Goal: Transaction & Acquisition: Purchase product/service

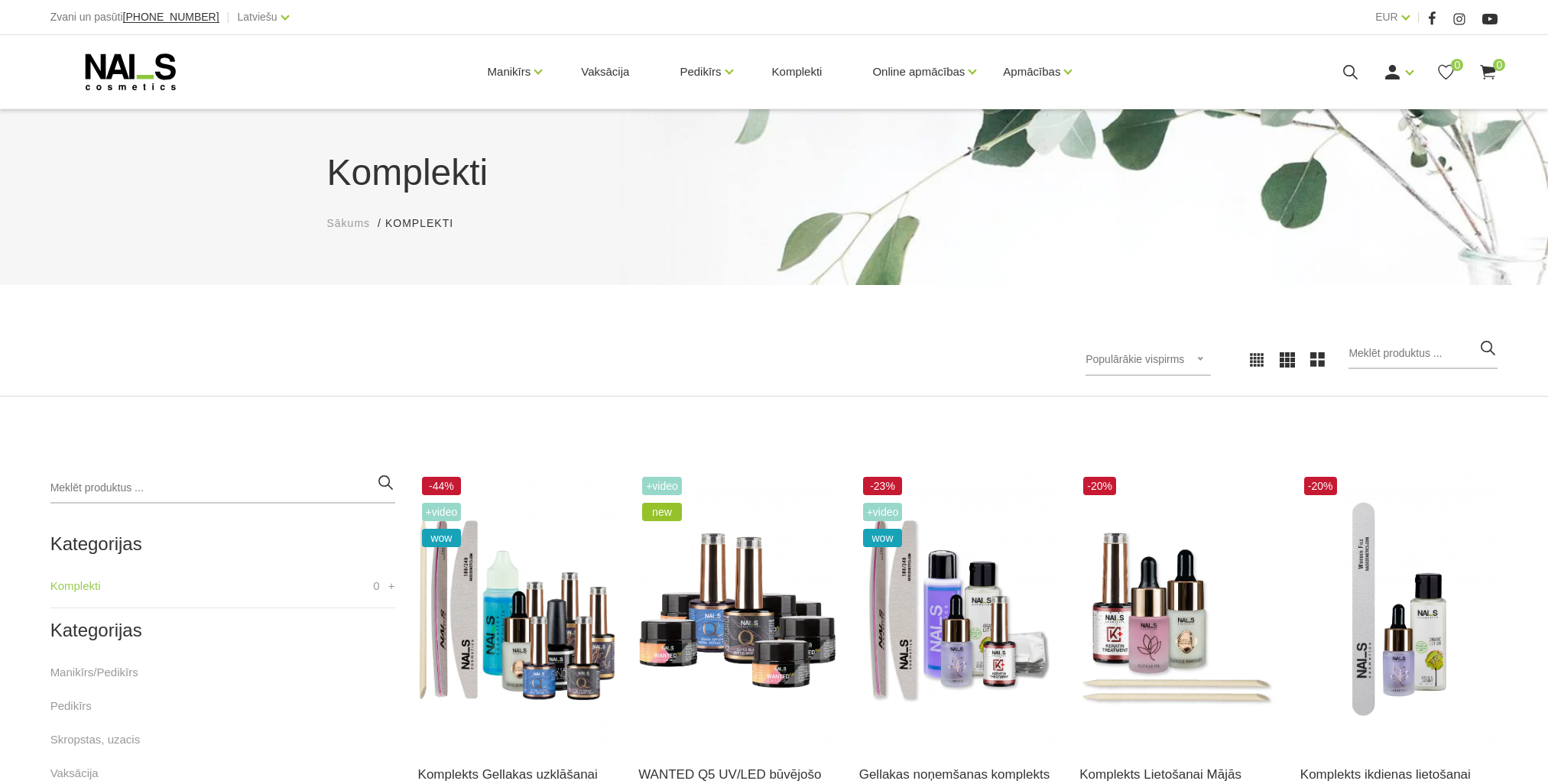
scroll to position [229, 0]
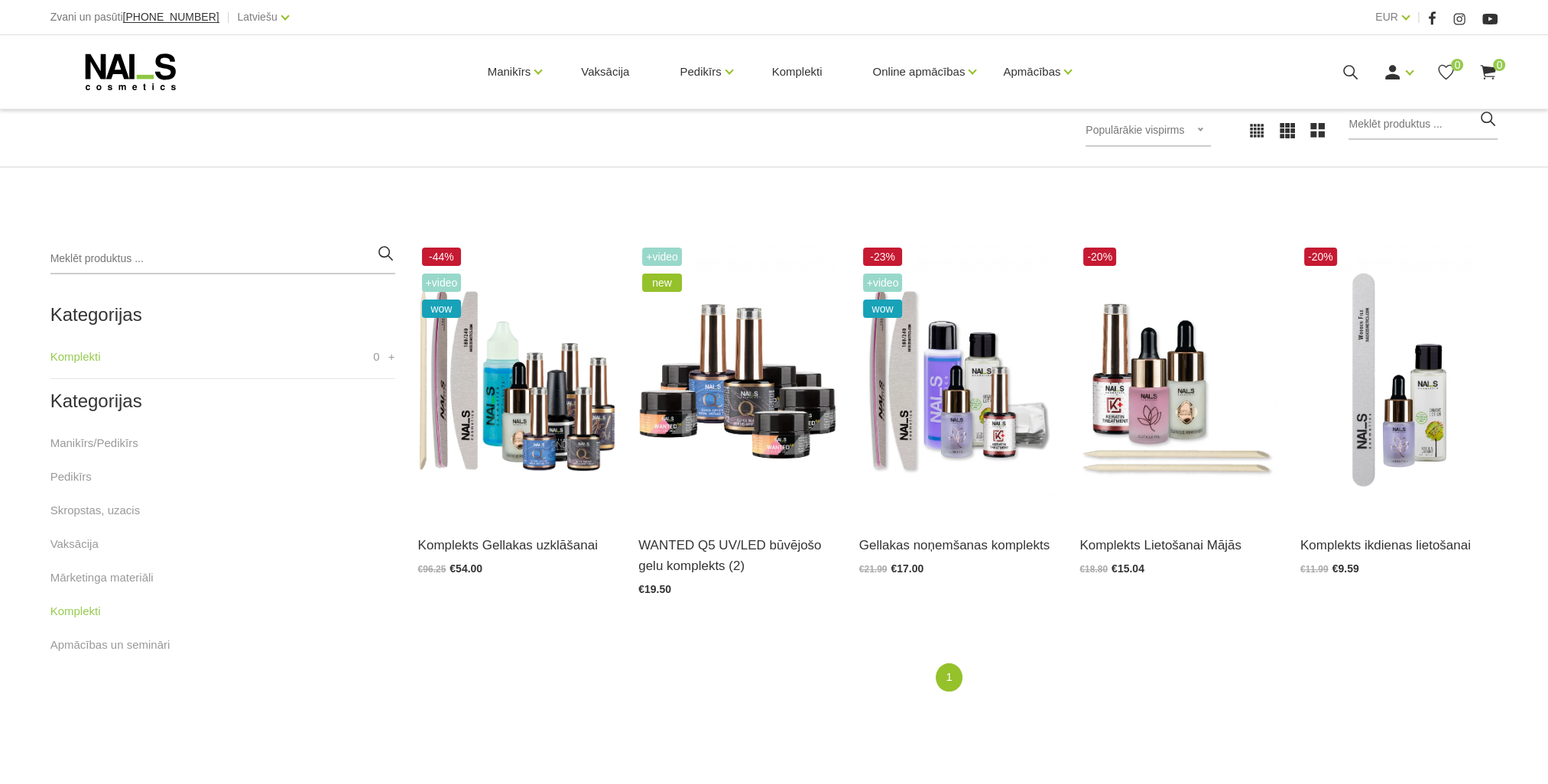
click at [1218, 679] on ul "1 (current)" at bounding box center [958, 677] width 918 height 28
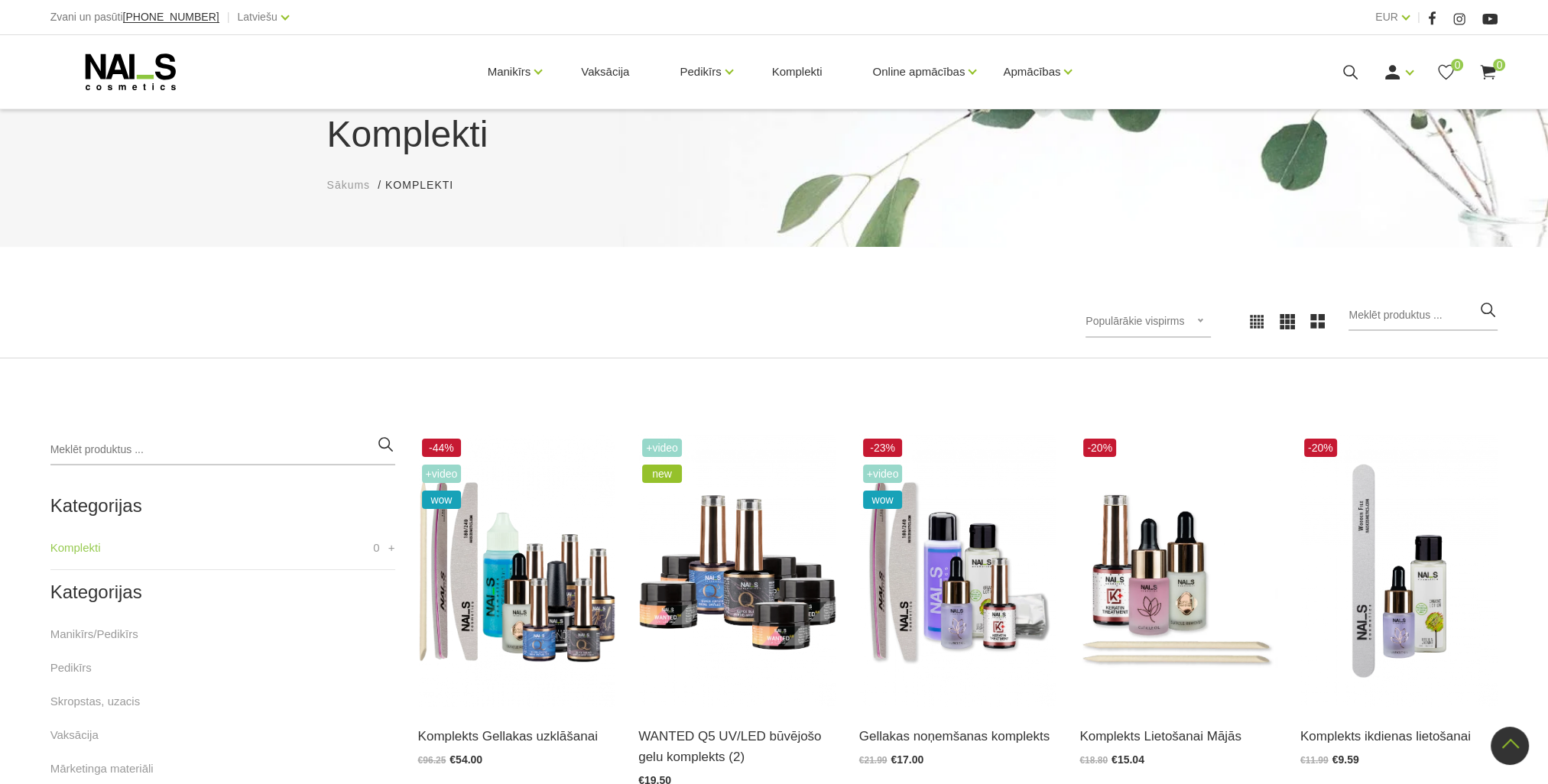
scroll to position [0, 0]
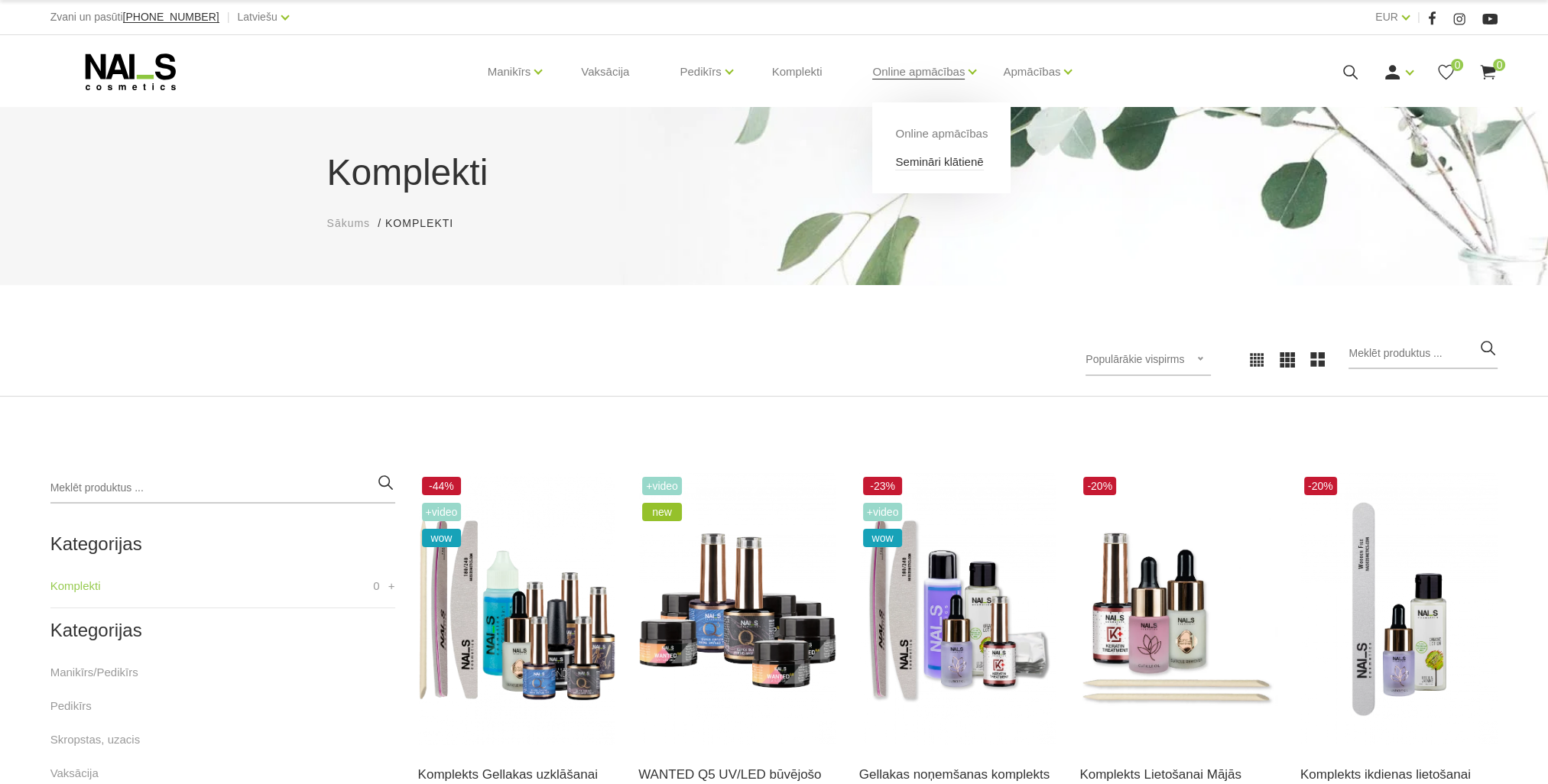
click at [948, 161] on link "Semināri klātienē" at bounding box center [939, 162] width 88 height 17
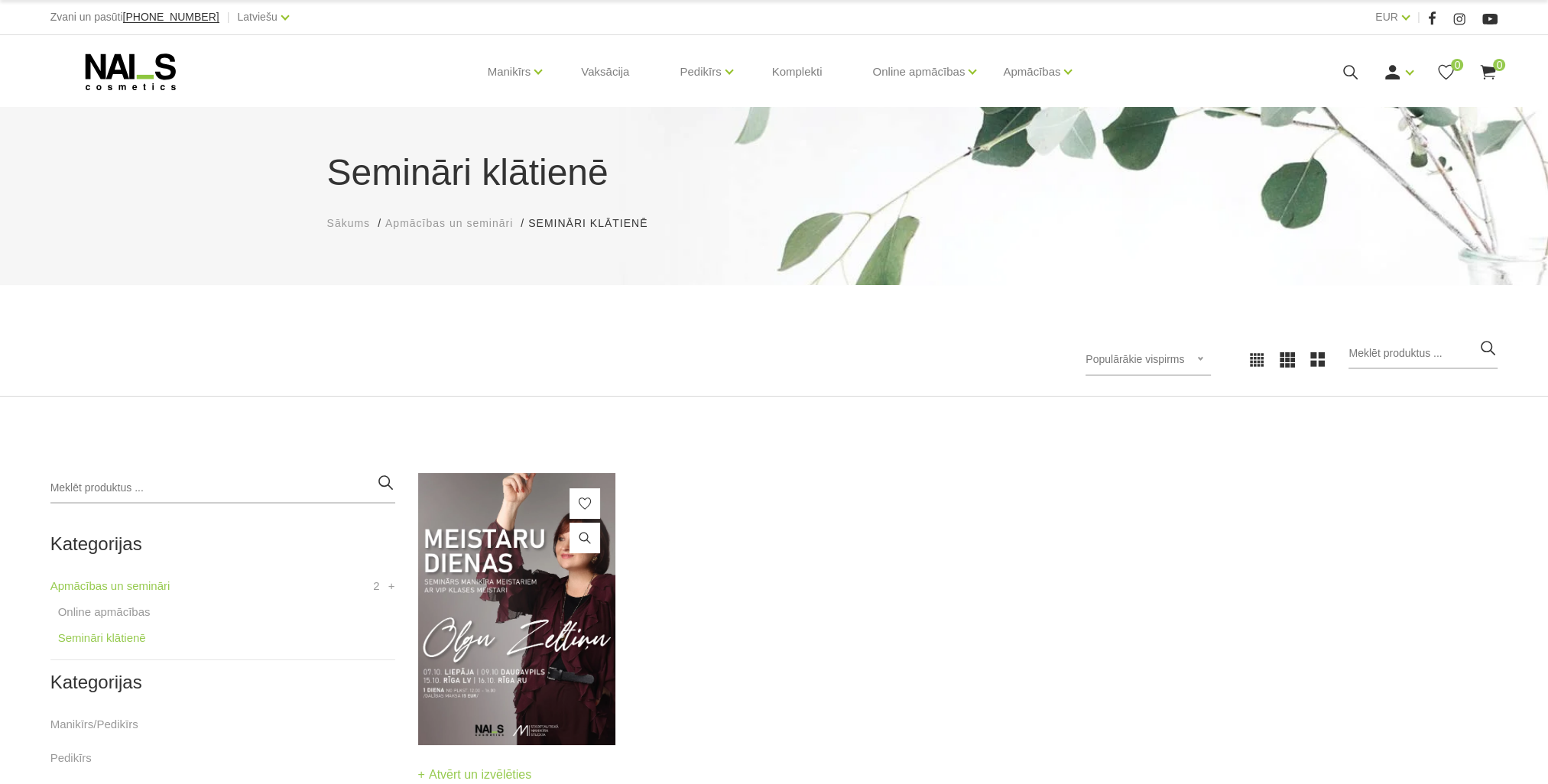
click at [536, 560] on img at bounding box center [517, 608] width 198 height 272
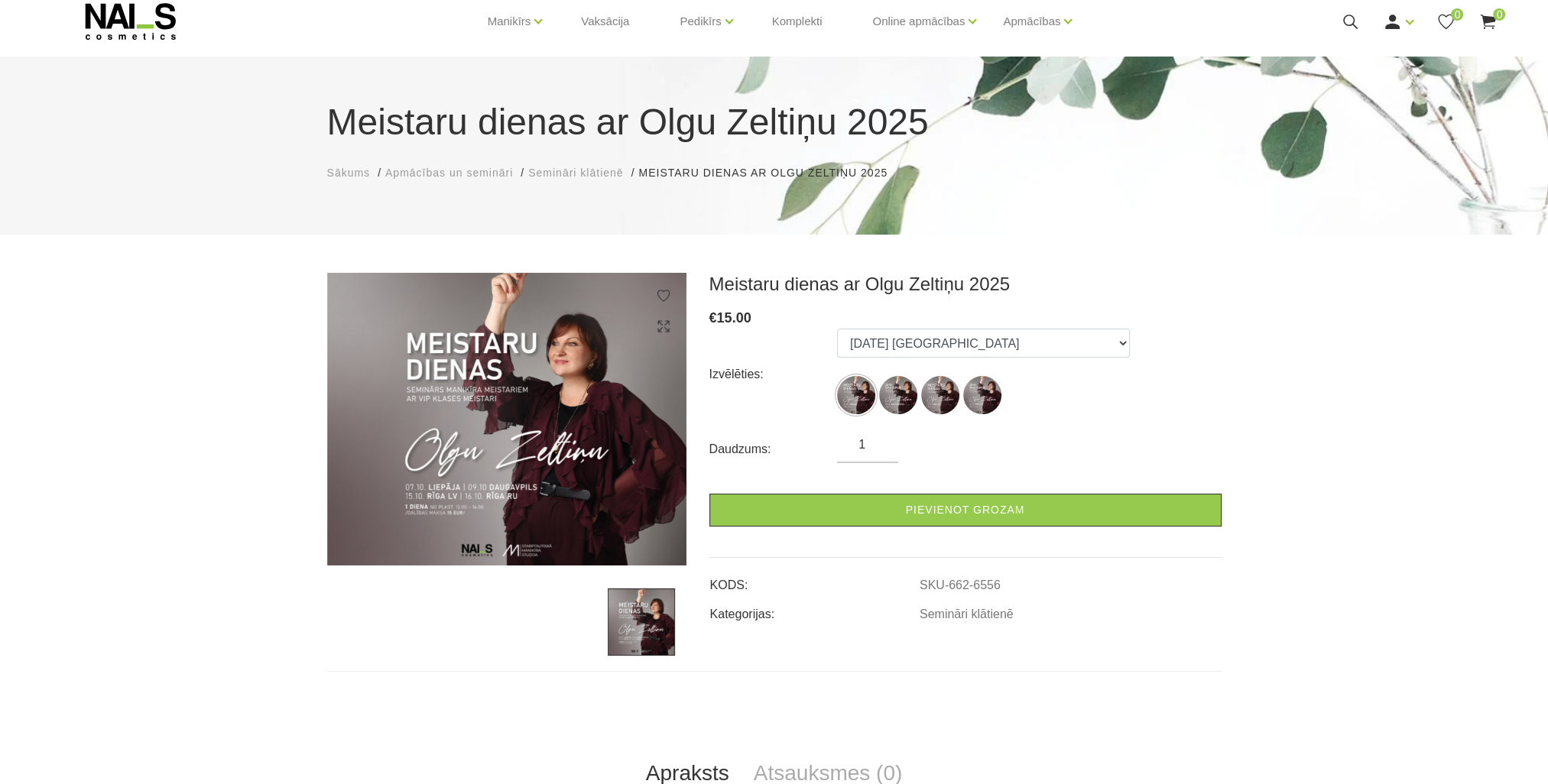
scroll to position [76, 0]
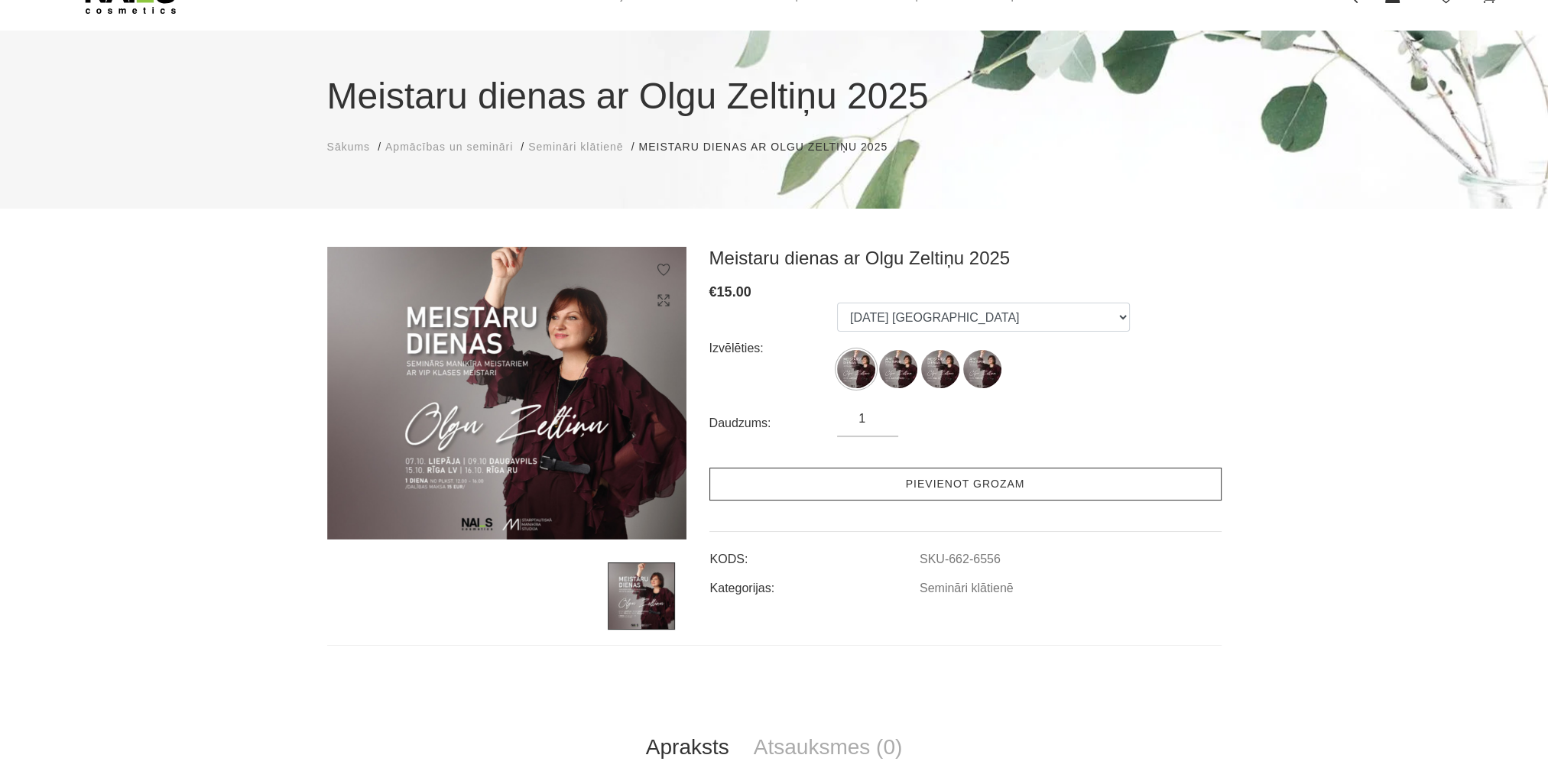
click at [994, 491] on link "Pievienot grozam" at bounding box center [966, 483] width 513 height 33
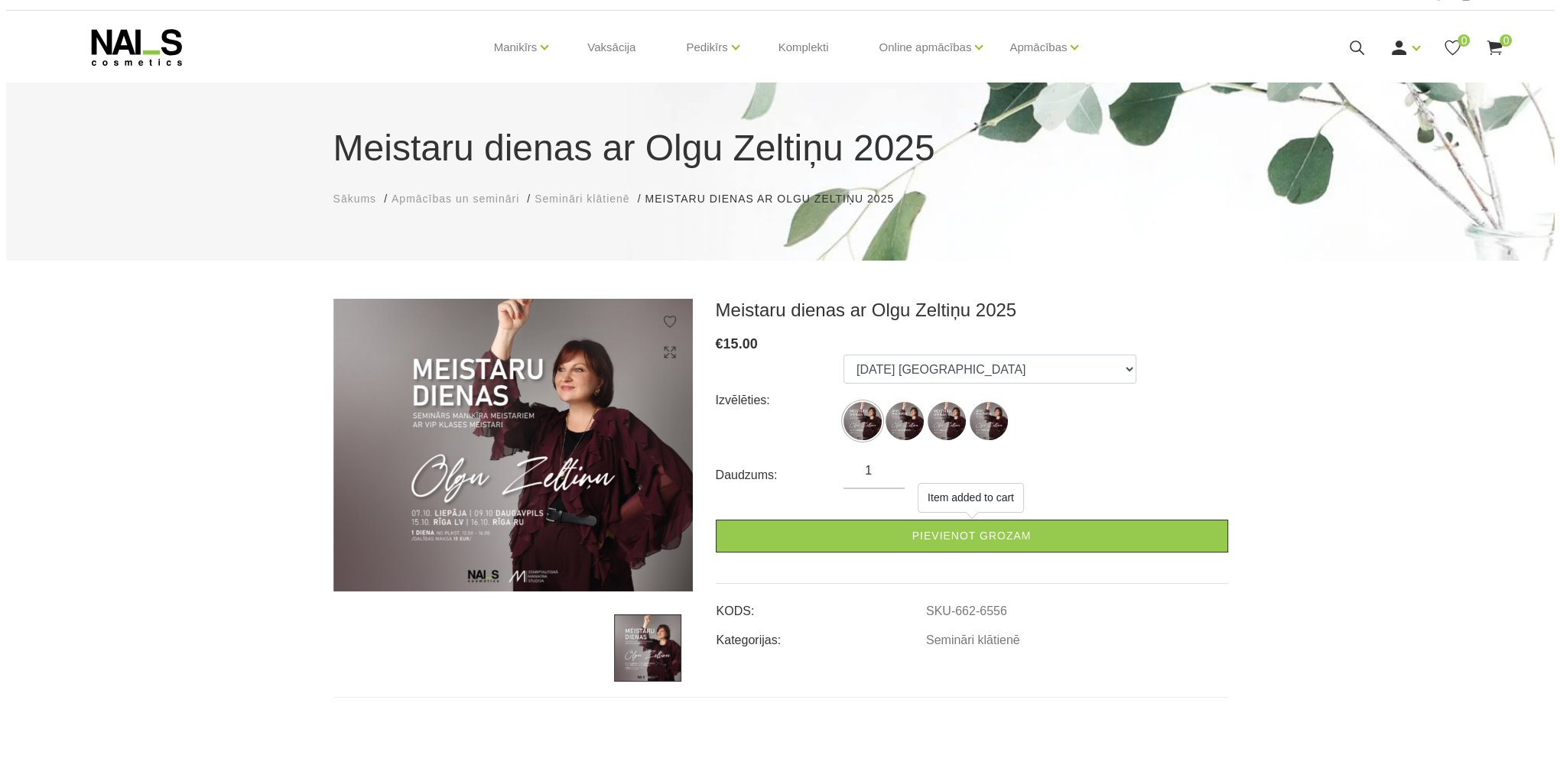
scroll to position [0, 0]
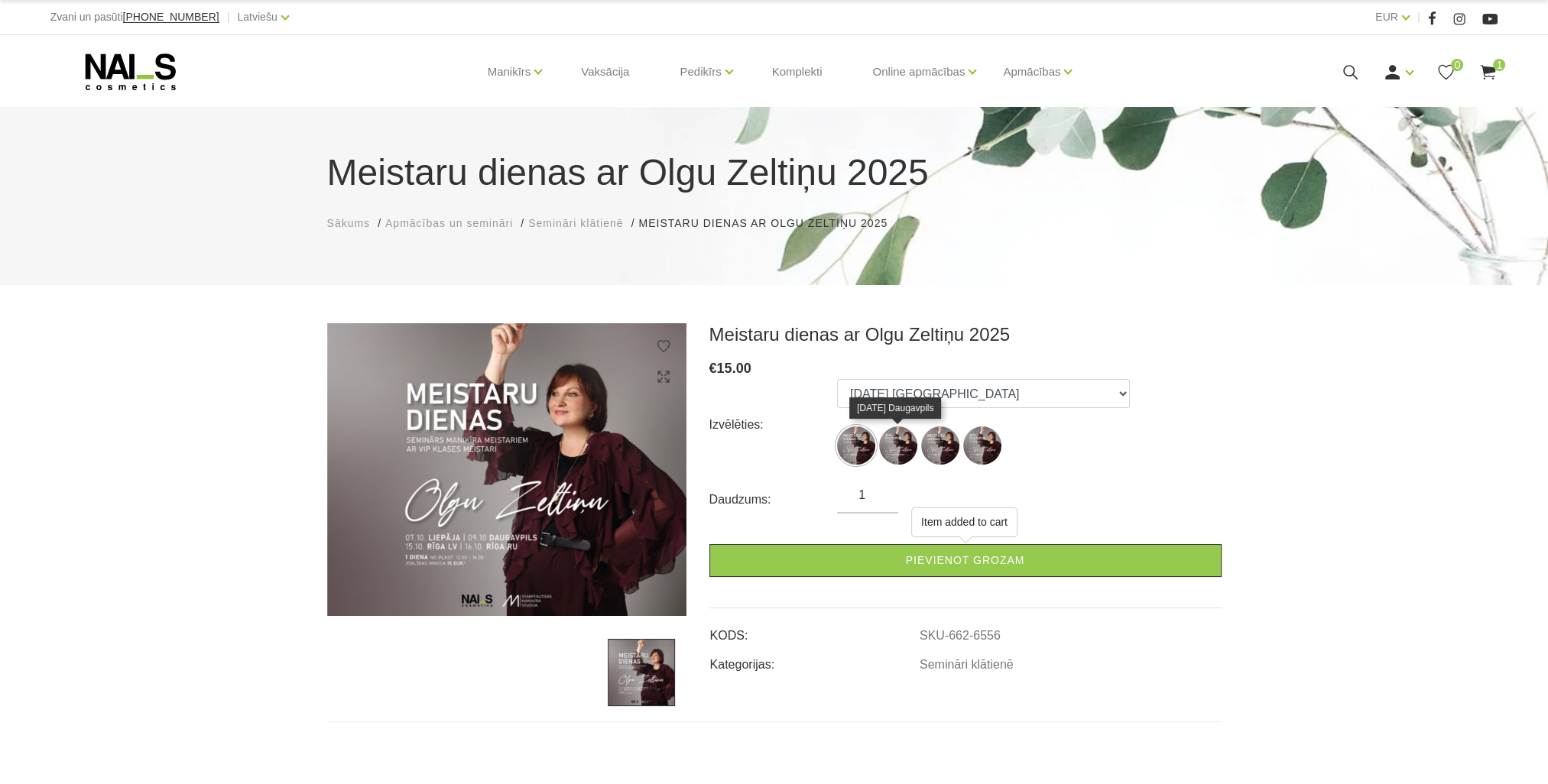
click at [890, 445] on img at bounding box center [898, 446] width 38 height 38
select select "6556"
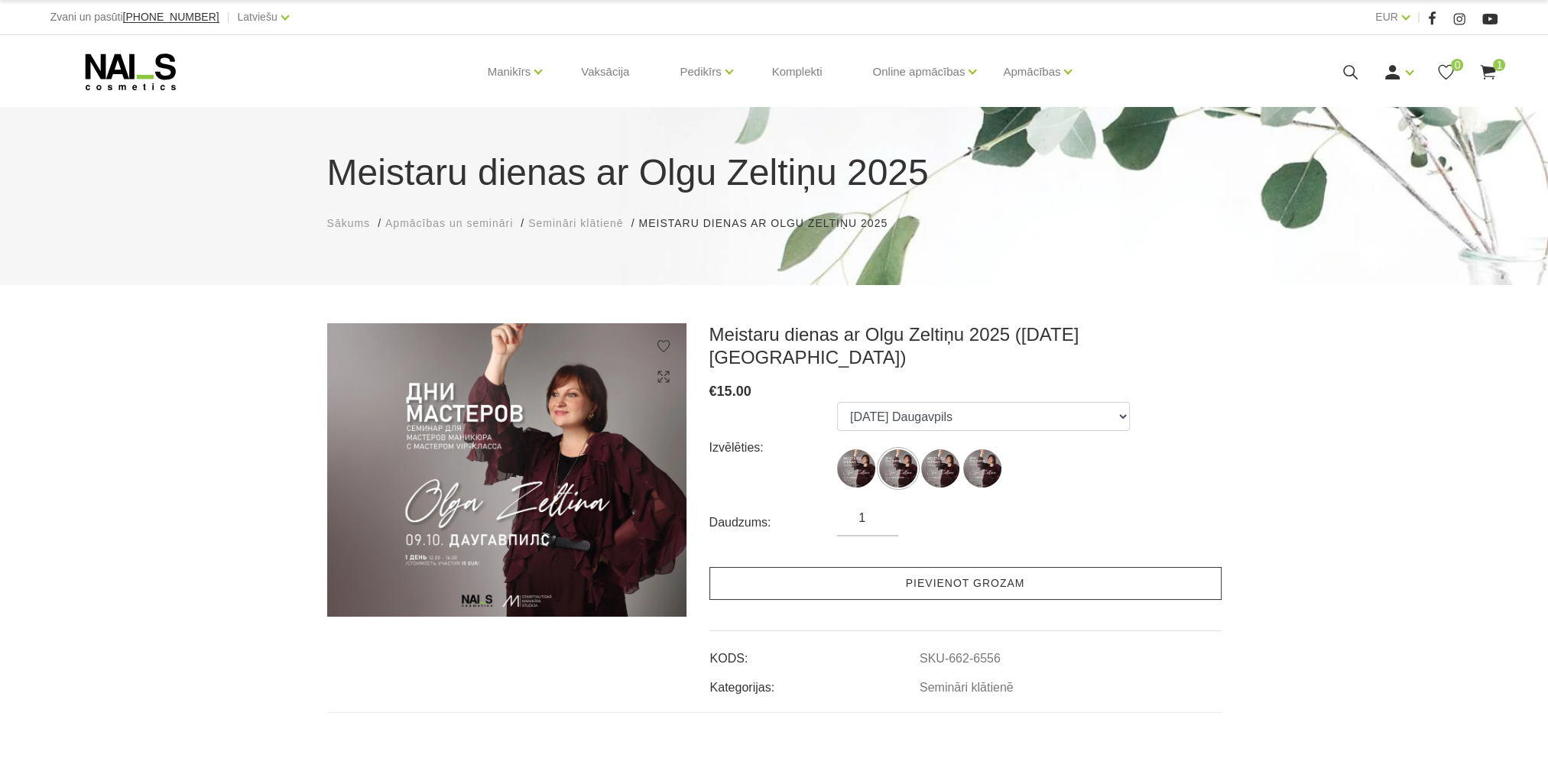
click at [954, 567] on link "Pievienot grozam" at bounding box center [966, 583] width 513 height 33
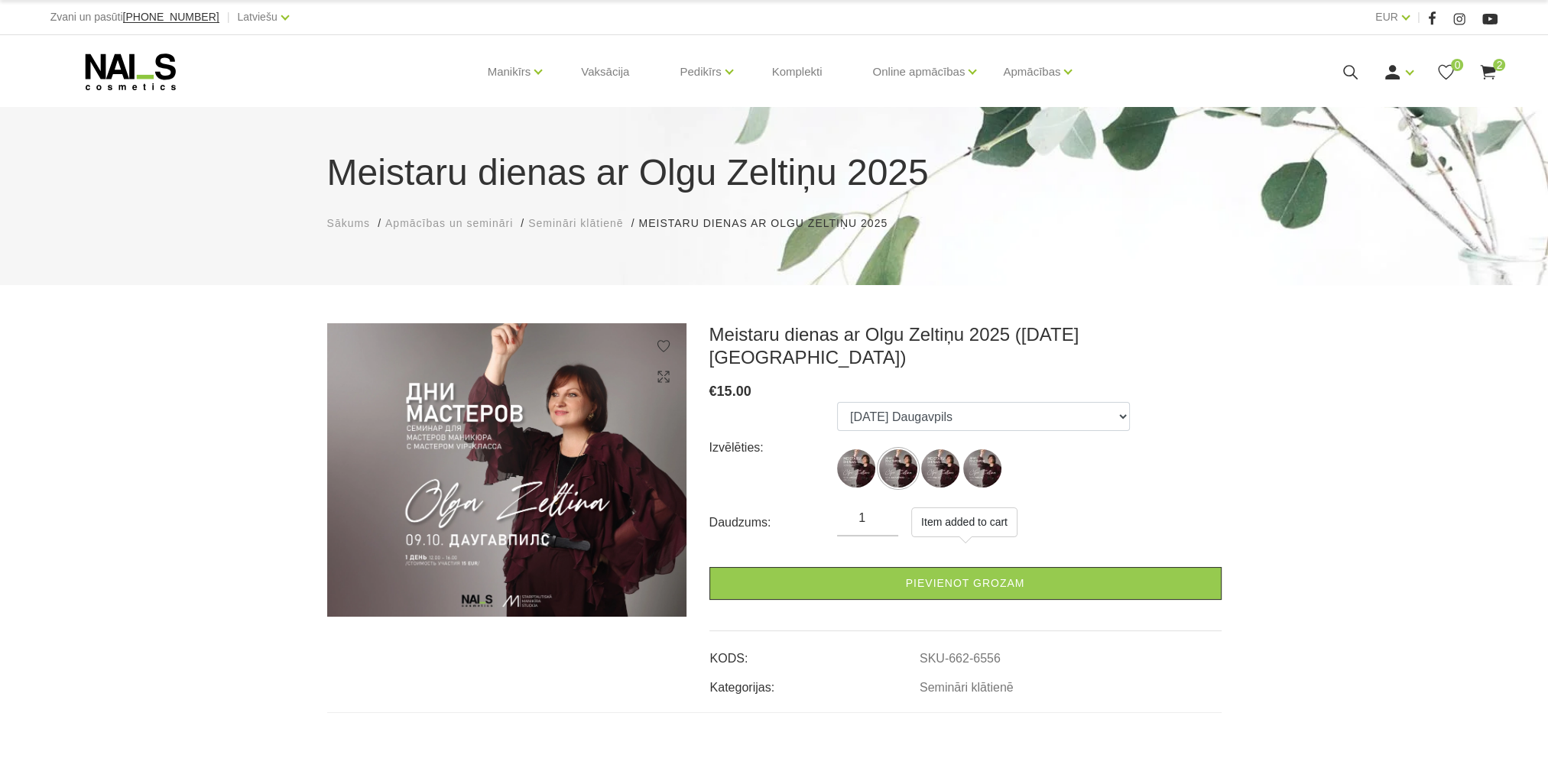
click at [1485, 69] on use at bounding box center [1488, 72] width 15 height 14
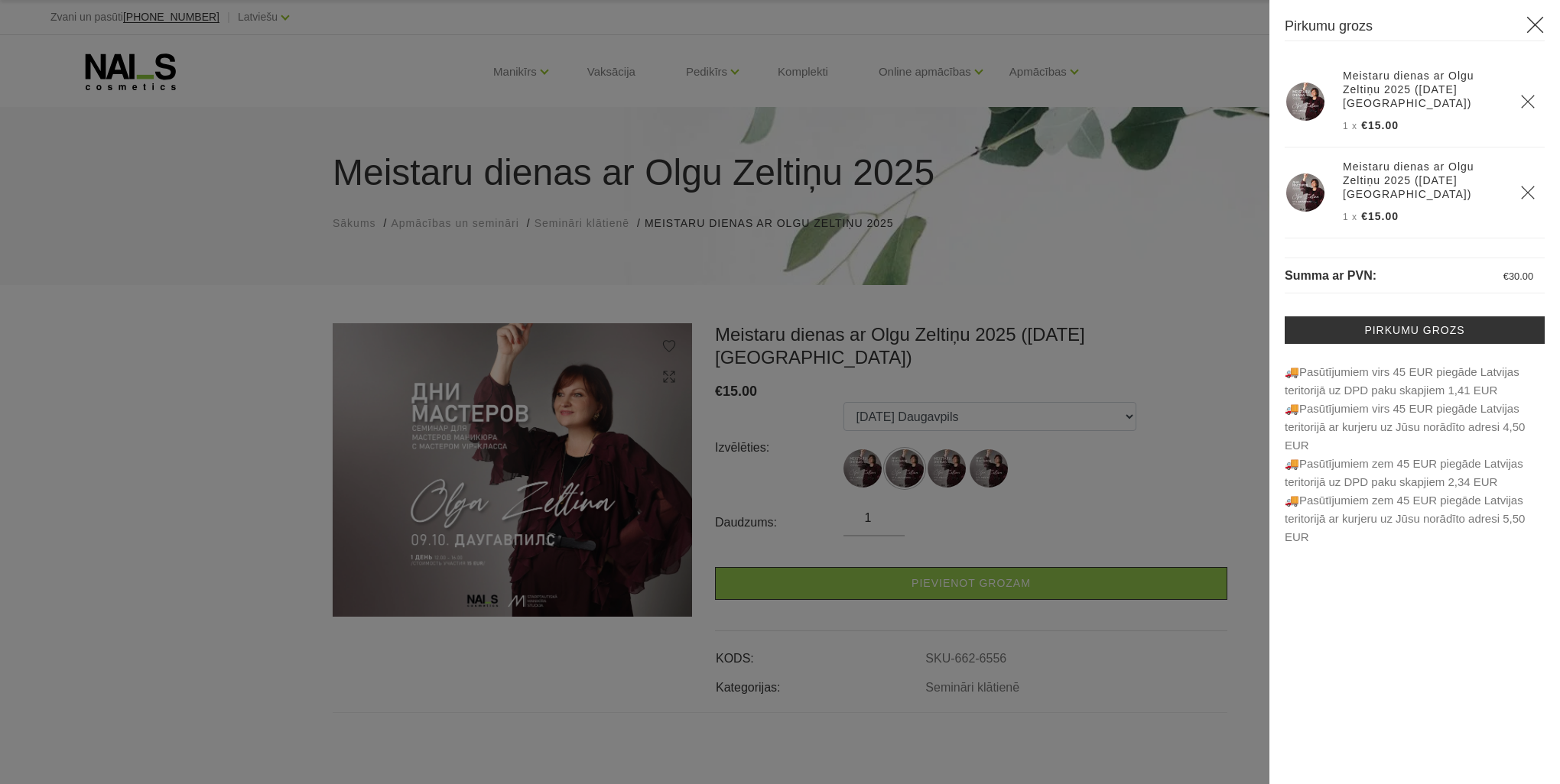
click at [1542, 95] on th at bounding box center [1528, 102] width 34 height 91
click at [1533, 94] on icon "Delete" at bounding box center [1527, 101] width 15 height 15
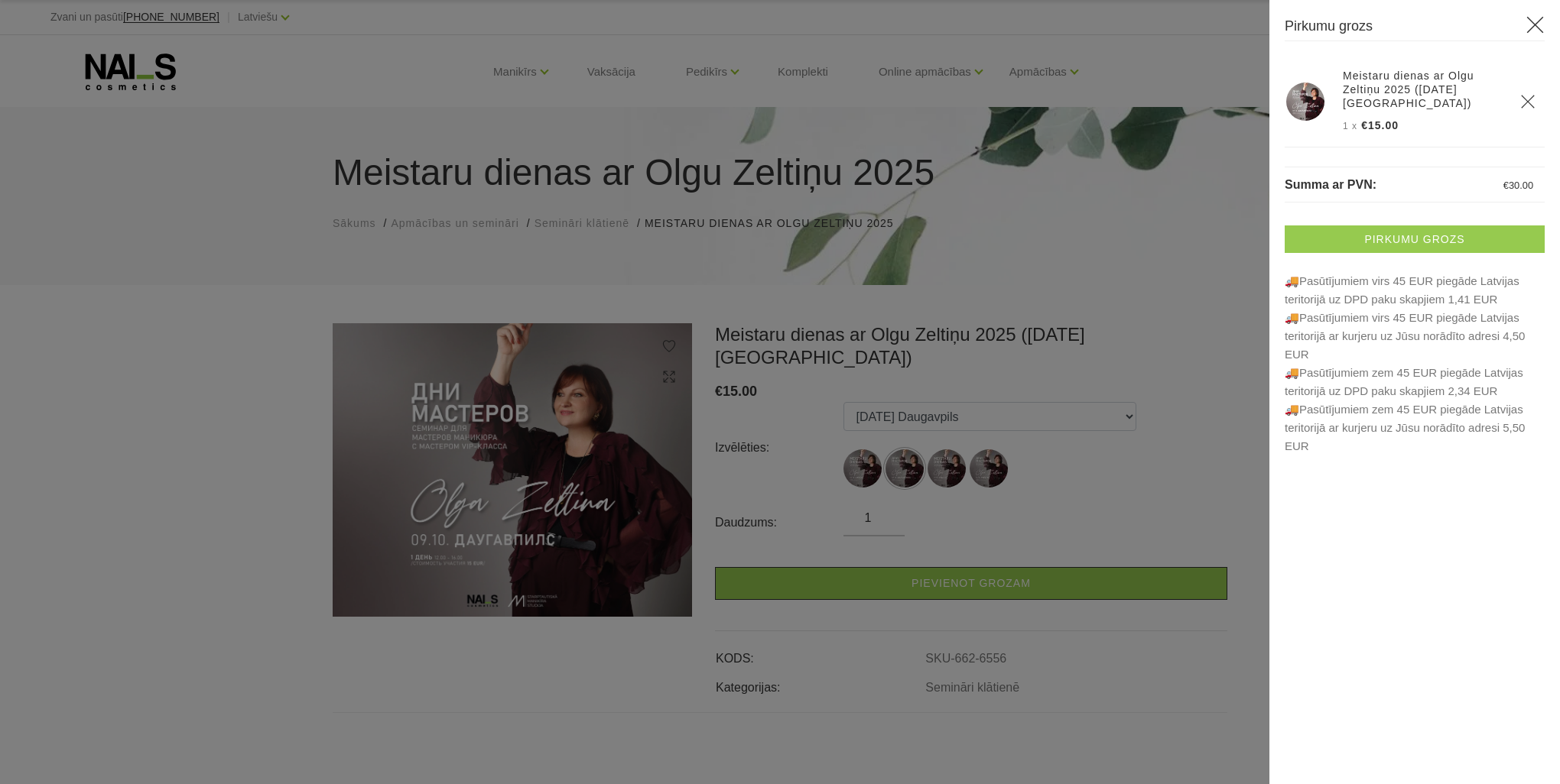
click at [1410, 229] on link "Pirkumu grozs" at bounding box center [1414, 239] width 260 height 27
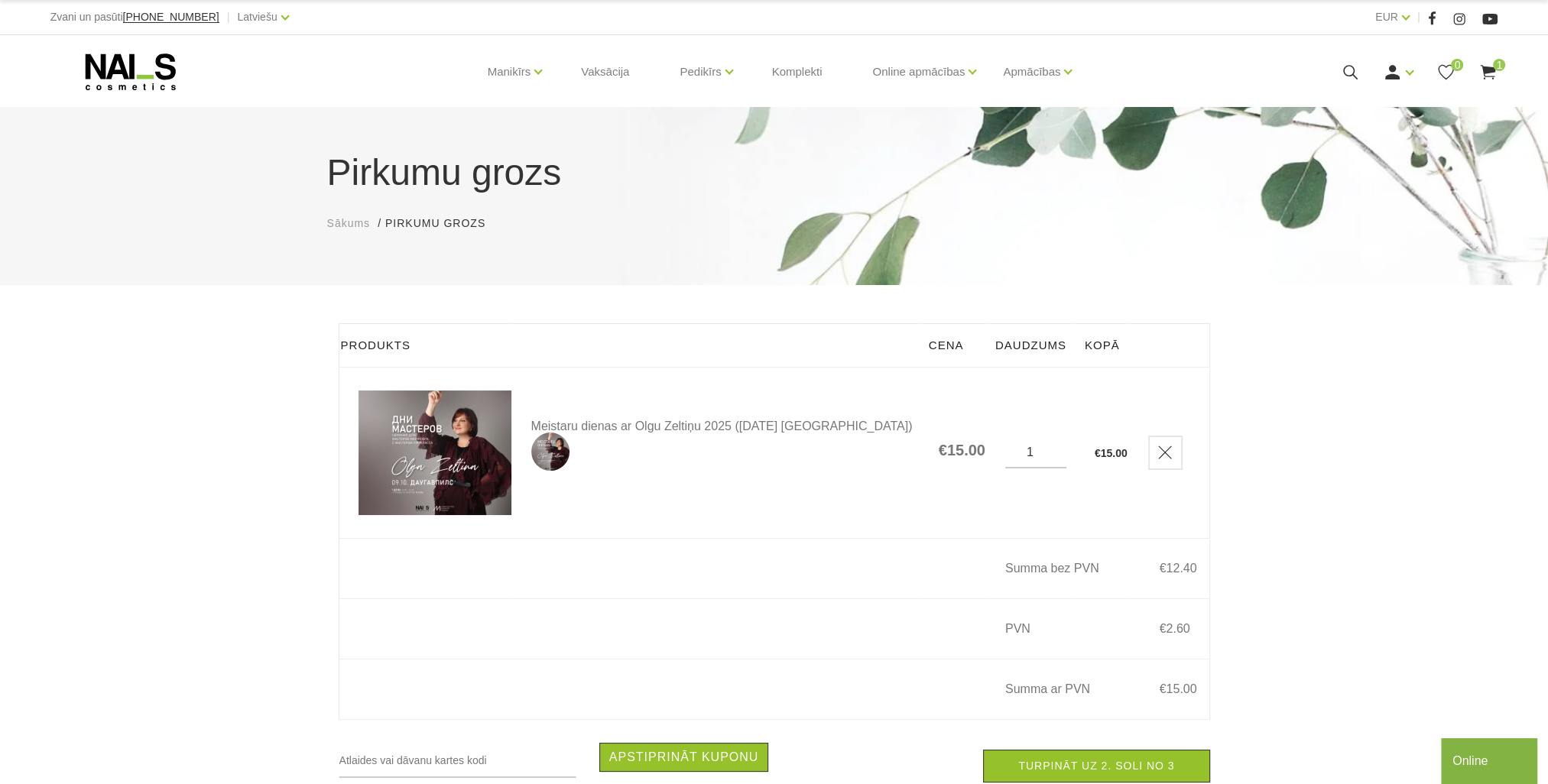
click at [1490, 69] on use at bounding box center [1488, 72] width 15 height 14
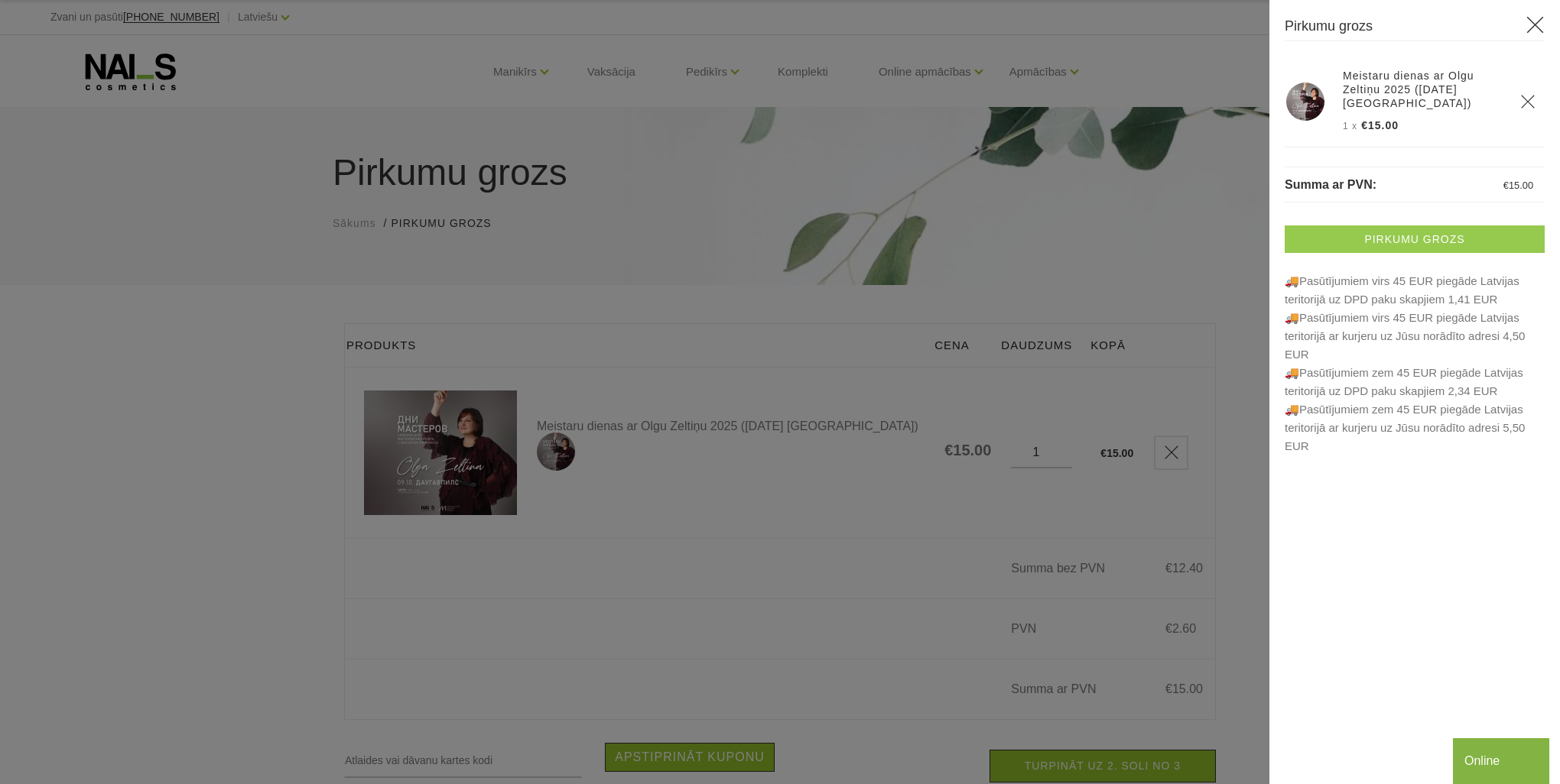
click at [1444, 231] on link "Pirkumu grozs" at bounding box center [1414, 239] width 260 height 27
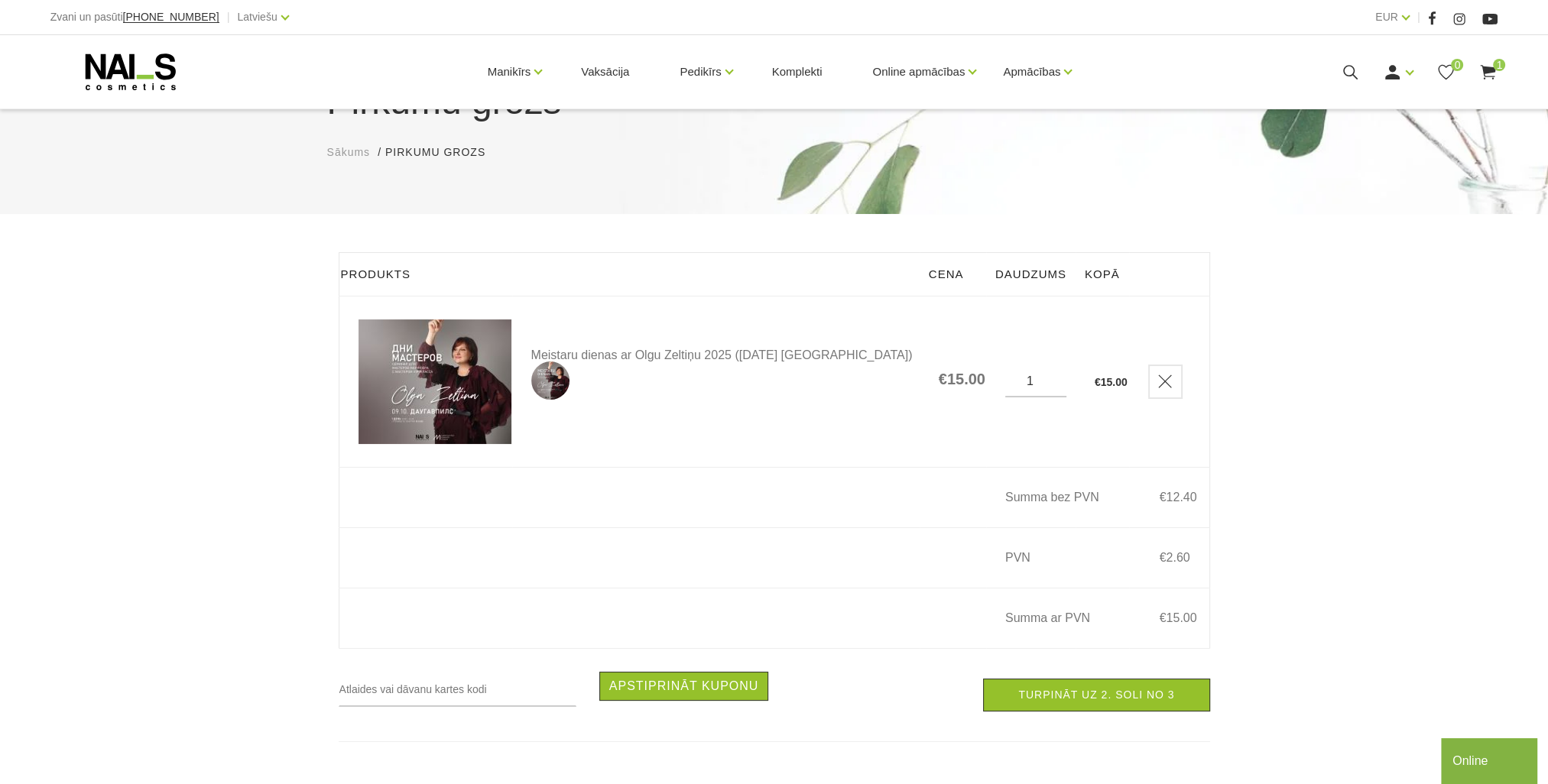
scroll to position [153, 0]
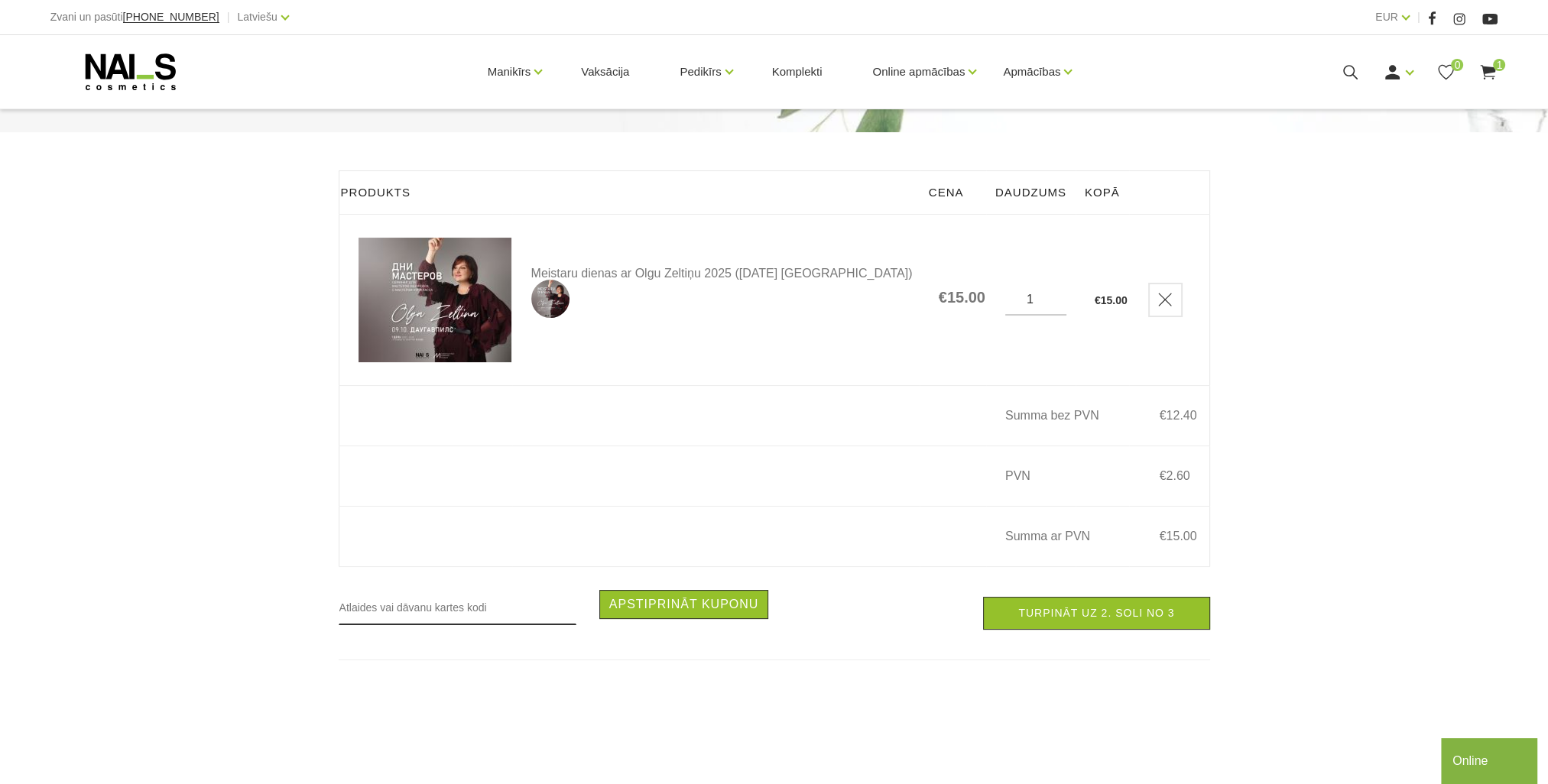
click at [460, 607] on input "text" at bounding box center [457, 608] width 237 height 35
type input "RUDENS2025"
click at [637, 610] on button "Apstiprināt kuponu" at bounding box center [684, 604] width 170 height 29
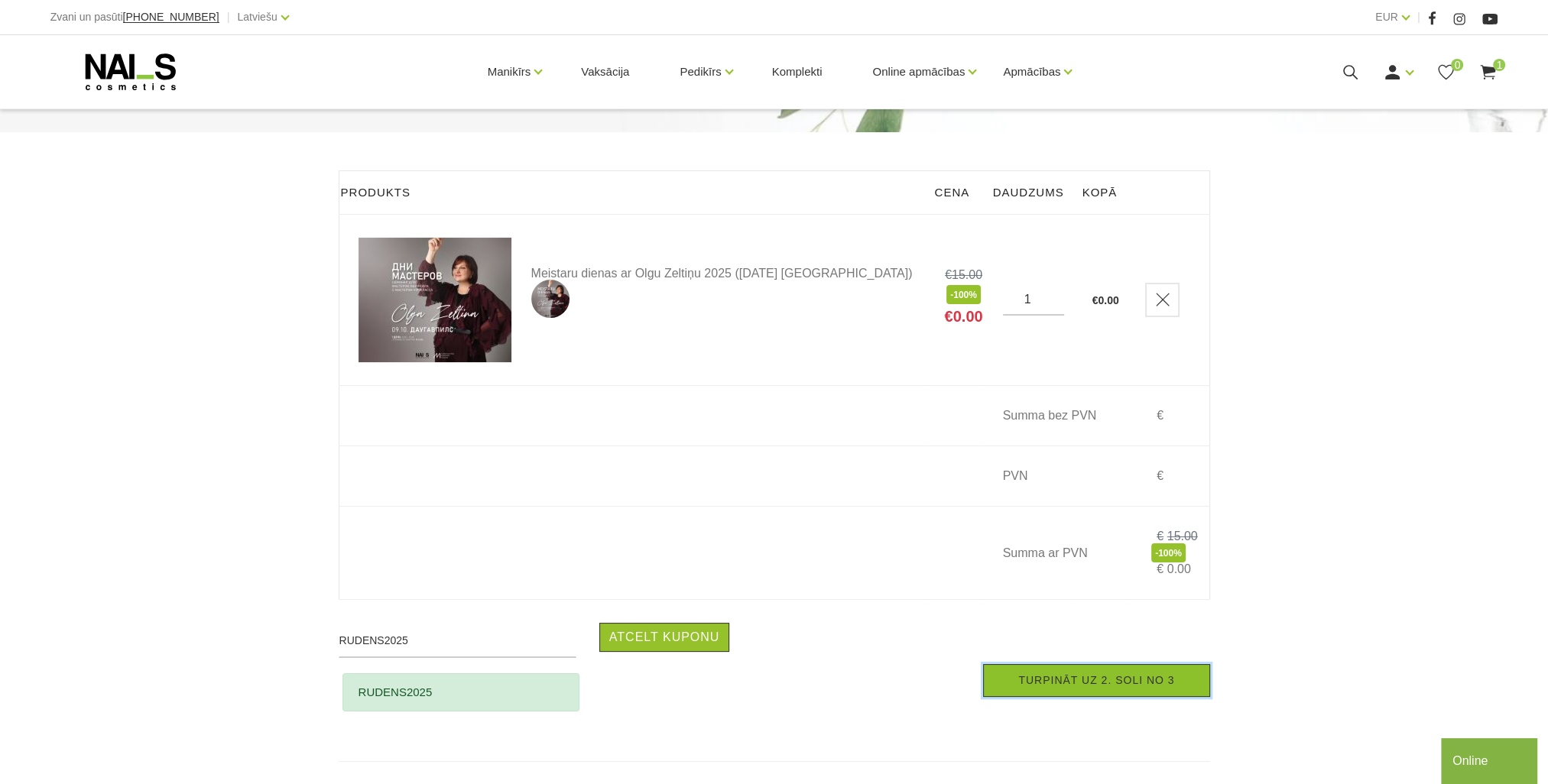
click at [1156, 695] on link "Turpināt uz 2. soli no 3" at bounding box center [1096, 680] width 226 height 33
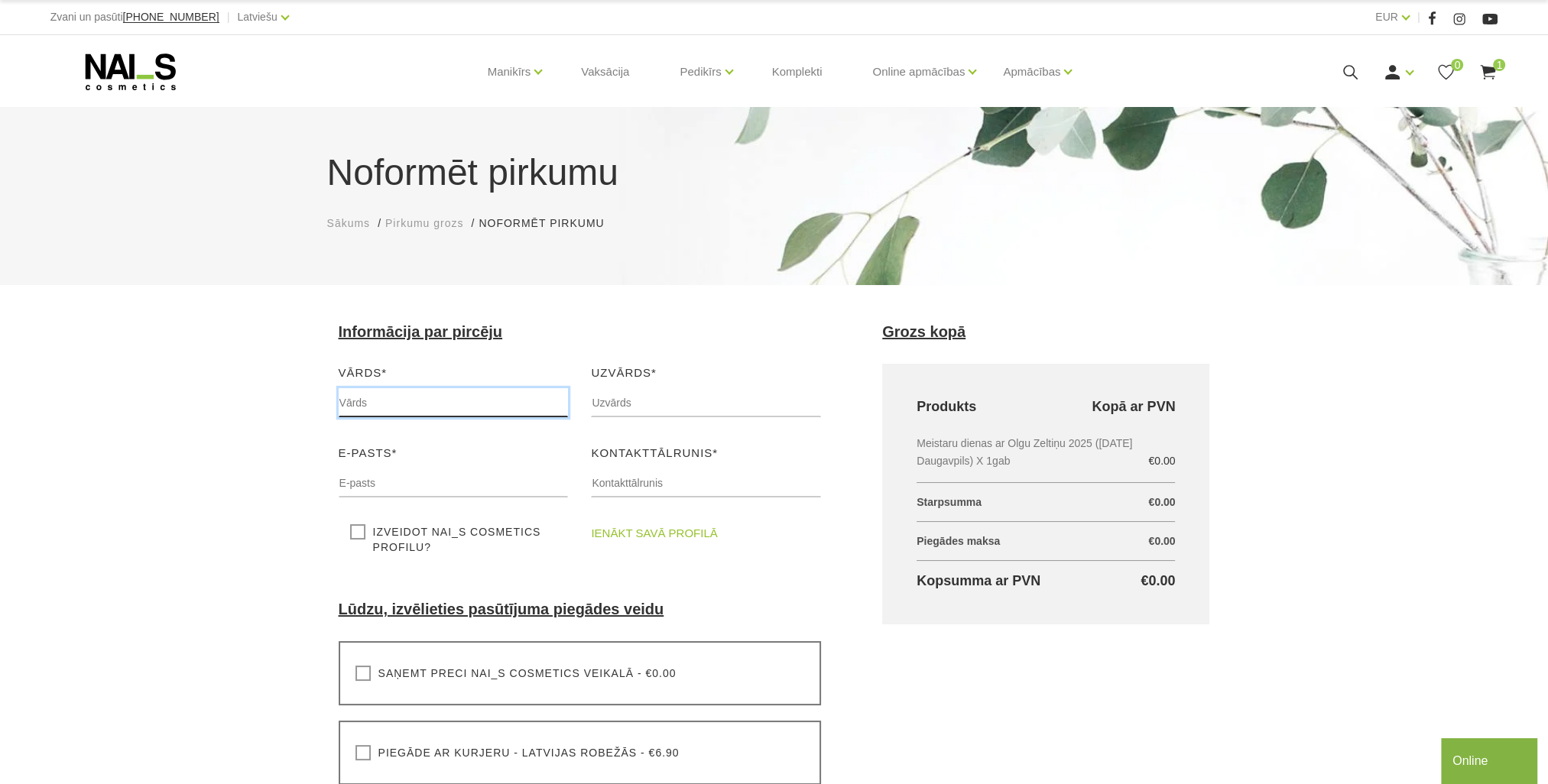
click at [408, 409] on input "text" at bounding box center [453, 402] width 230 height 29
type input "[PERSON_NAME]"
click at [673, 402] on input "text" at bounding box center [706, 402] width 230 height 29
type input "[PERSON_NAME]"
click at [415, 481] on input "text" at bounding box center [453, 483] width 230 height 29
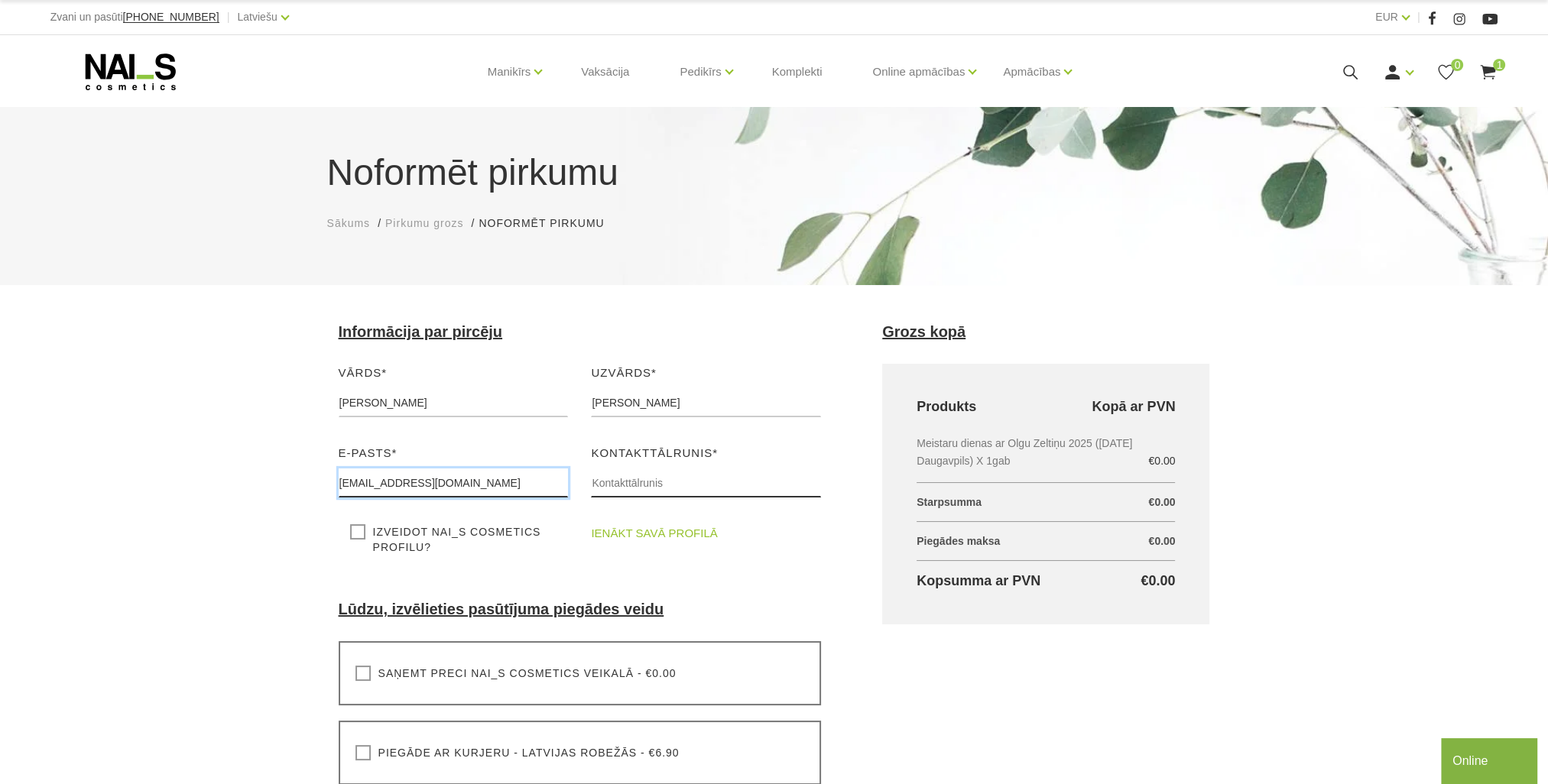
type input "[EMAIL_ADDRESS][DOMAIN_NAME]"
click at [707, 482] on input "text" at bounding box center [706, 483] width 230 height 29
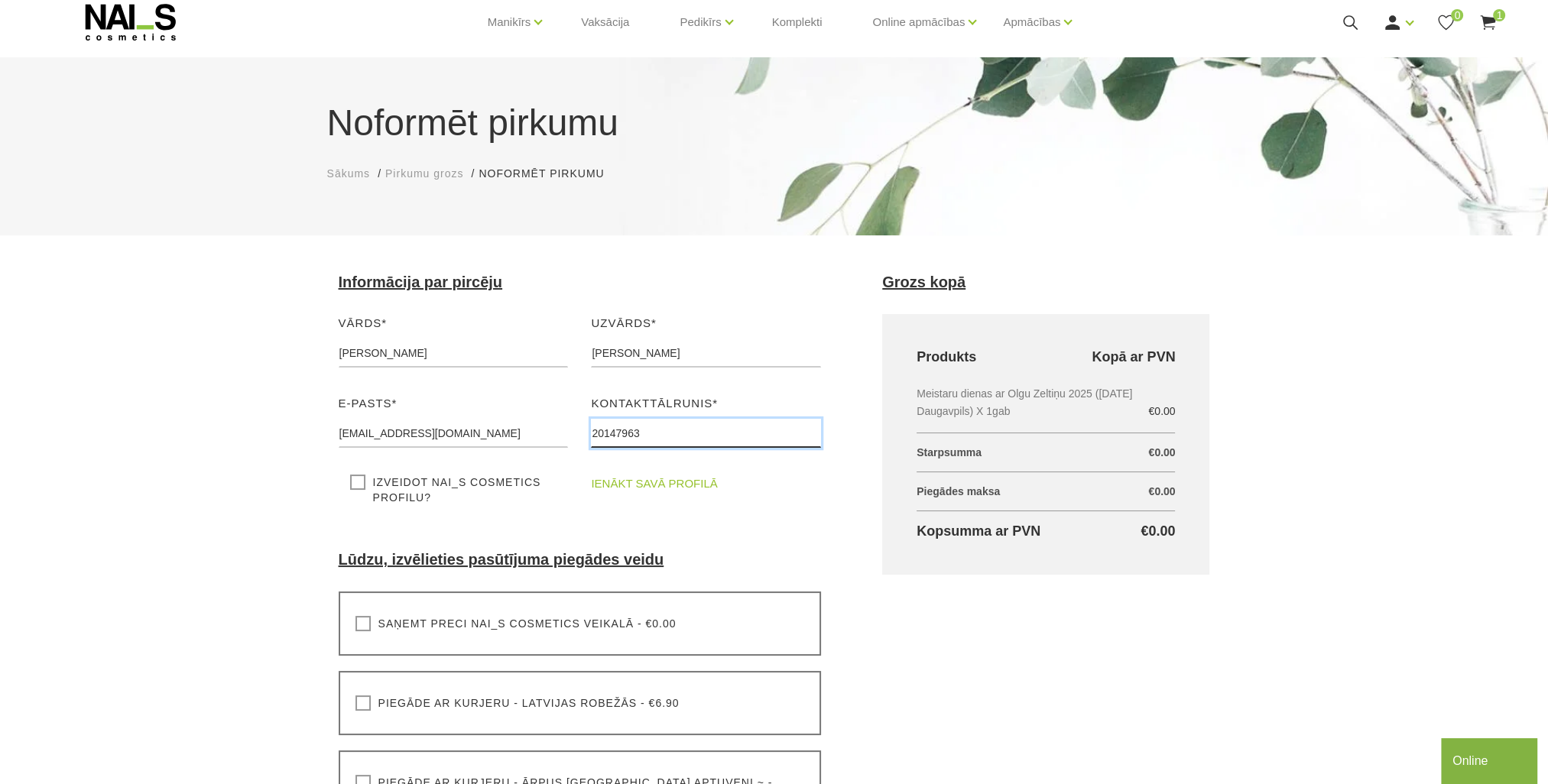
scroll to position [76, 0]
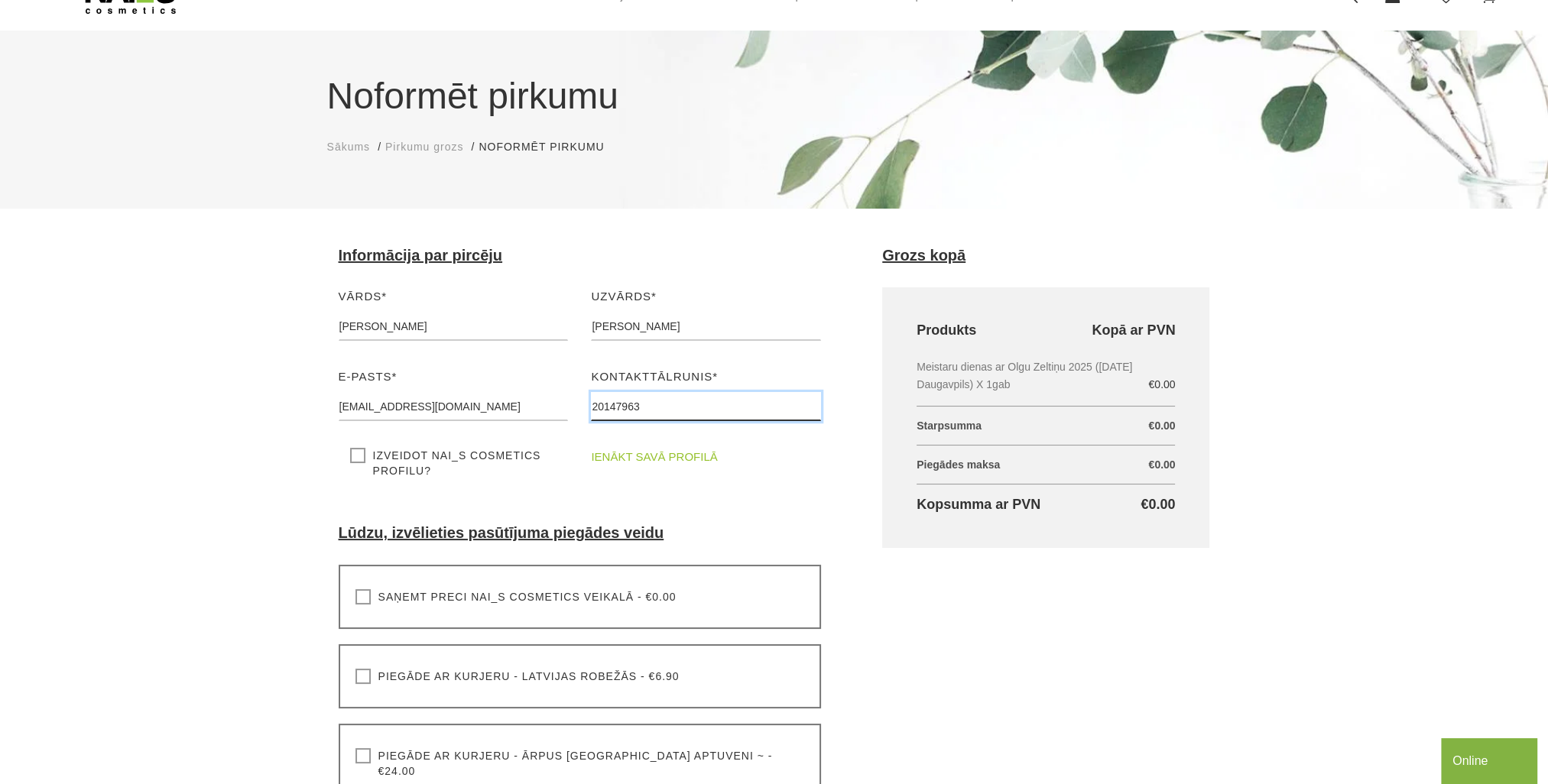
type input "20147963"
click at [356, 602] on div "Saņemt preci NAI_S cosmetics veikalā - €0.00 Lūdzu, izvēlieties pasūtījuma pieg…" at bounding box center [580, 596] width 483 height 64
click at [365, 602] on label "Saņemt preci NAI_S cosmetics veikalā - €0.00" at bounding box center [516, 596] width 321 height 15
click at [0, 0] on input "Saņemt preci NAI_S cosmetics veikalā - €0.00" at bounding box center [0, 0] width 0 height 0
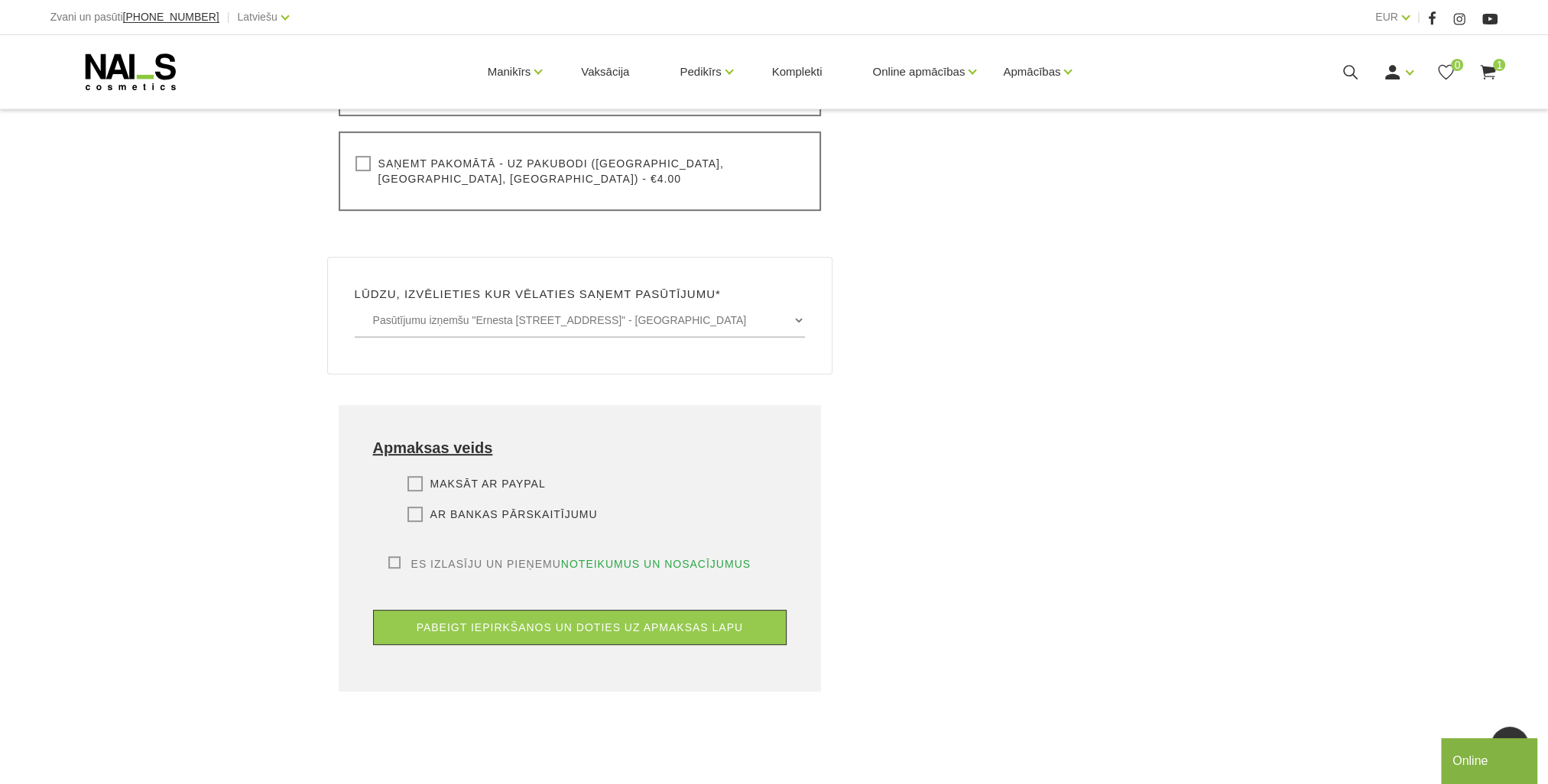
scroll to position [764, 0]
click at [399, 556] on label "Es izlasīju un pieņemu noteikumus un nosacījumus" at bounding box center [569, 563] width 363 height 15
click at [0, 0] on input "Es izlasīju un pieņemu noteikumus un nosacījumus" at bounding box center [0, 0] width 0 height 0
click at [412, 475] on label "Maksāt ar PayPal" at bounding box center [476, 483] width 139 height 15
click at [0, 0] on input "Maksāt ar PayPal" at bounding box center [0, 0] width 0 height 0
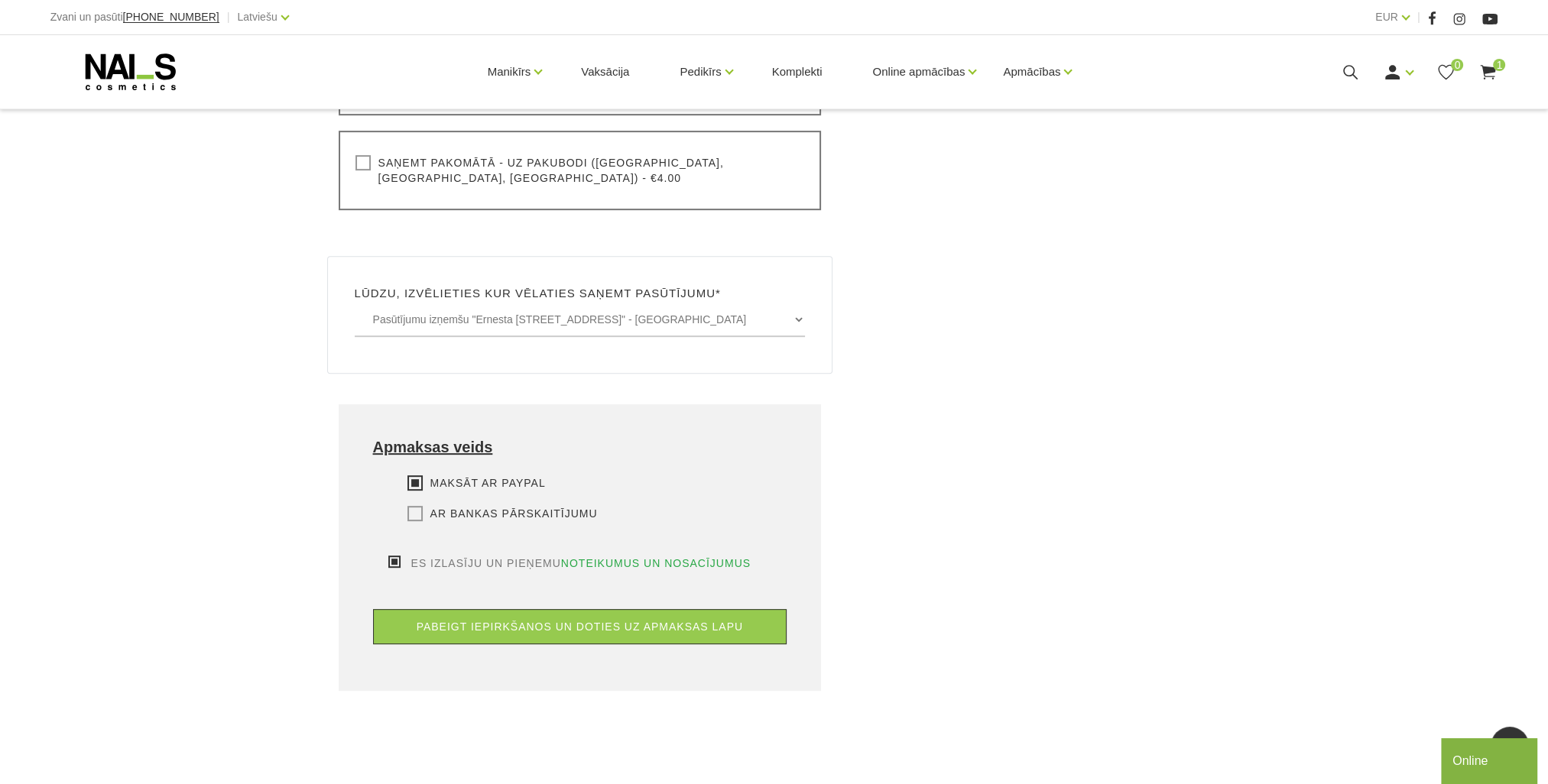
click at [411, 506] on label "Ar bankas pārskaitījumu" at bounding box center [502, 513] width 190 height 15
click at [0, 0] on input "Ar bankas pārskaitījumu" at bounding box center [0, 0] width 0 height 0
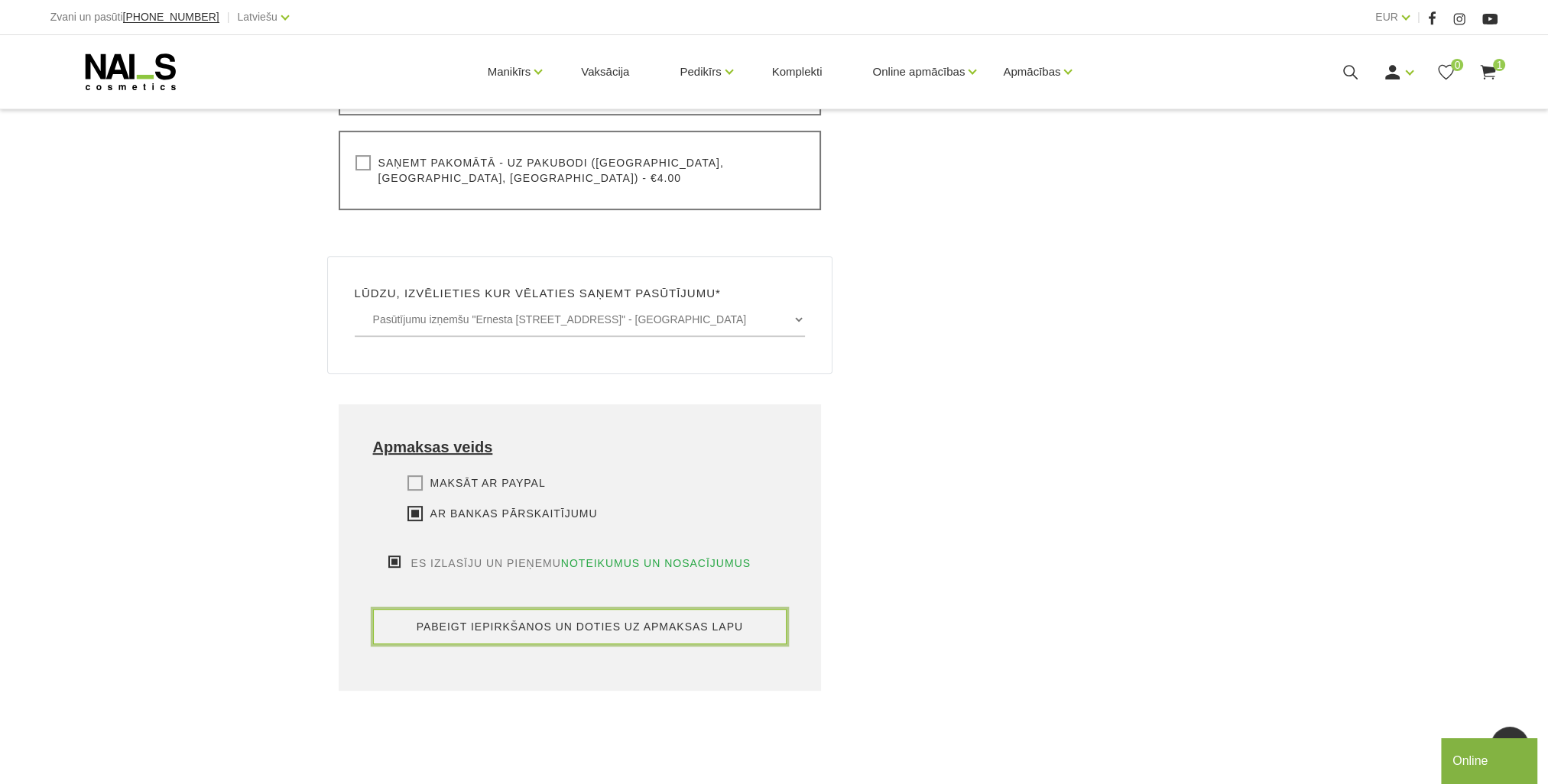
click at [570, 609] on button "pabeigt iepirkšanos un doties uz apmaksas lapu" at bounding box center [580, 627] width 415 height 35
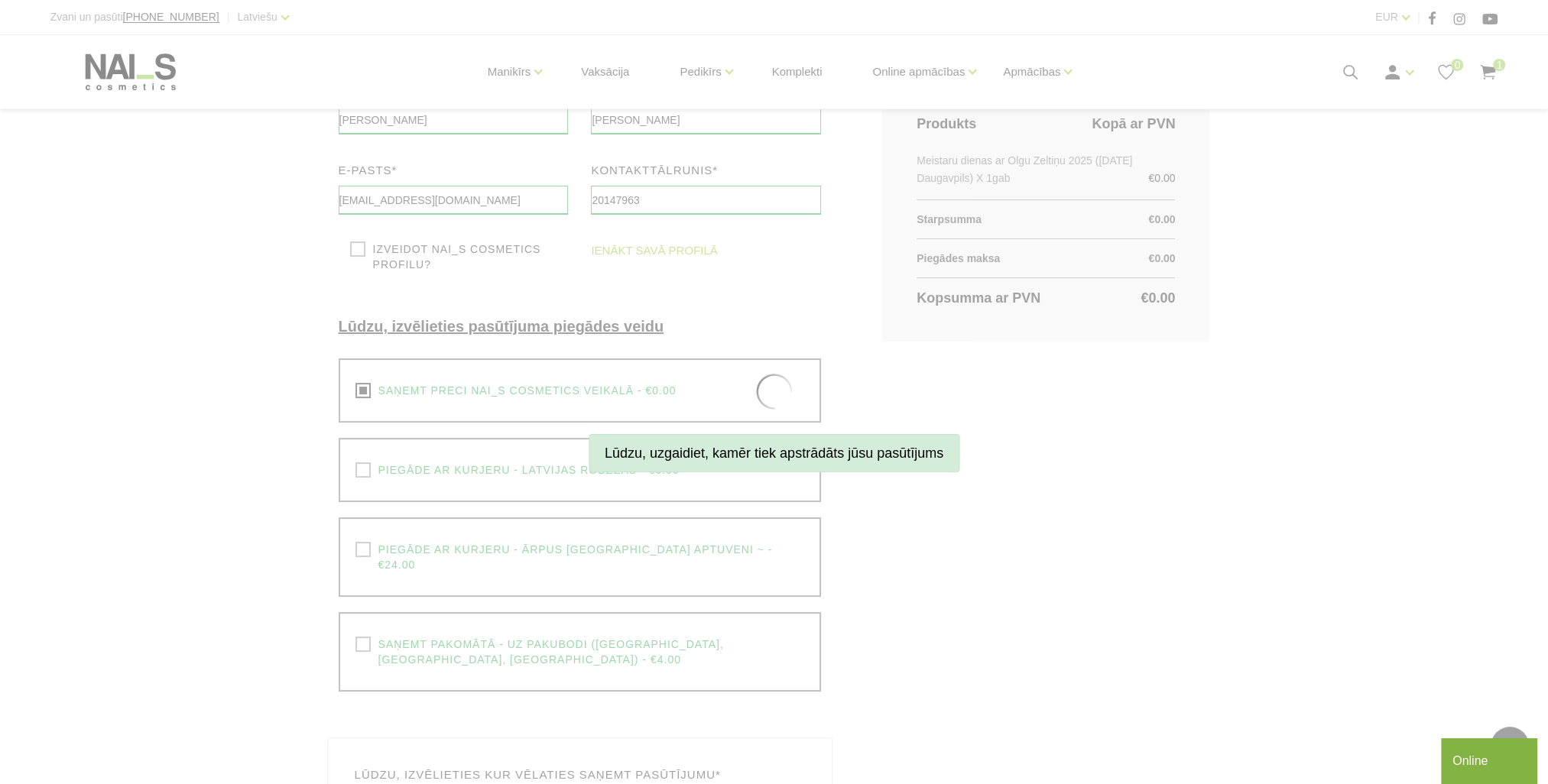
scroll to position [229, 0]
